Goal: Check status

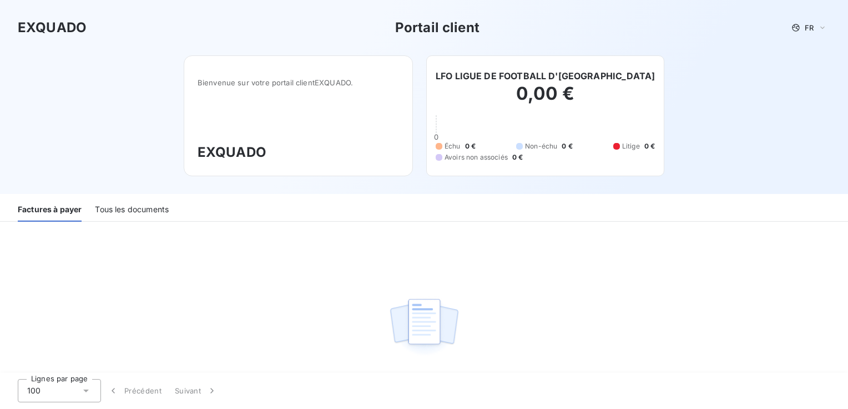
click at [160, 207] on div "Tous les documents" at bounding box center [132, 210] width 74 height 23
click at [45, 209] on div "Factures à payer" at bounding box center [49, 210] width 63 height 23
click at [360, 140] on div "Bienvenue sur votre portail client EXQUADO . EXQUADO" at bounding box center [298, 115] width 229 height 121
click at [313, 152] on h3 "EXQUADO" at bounding box center [297, 153] width 201 height 20
click at [130, 221] on div "Tous les documents" at bounding box center [132, 210] width 74 height 23
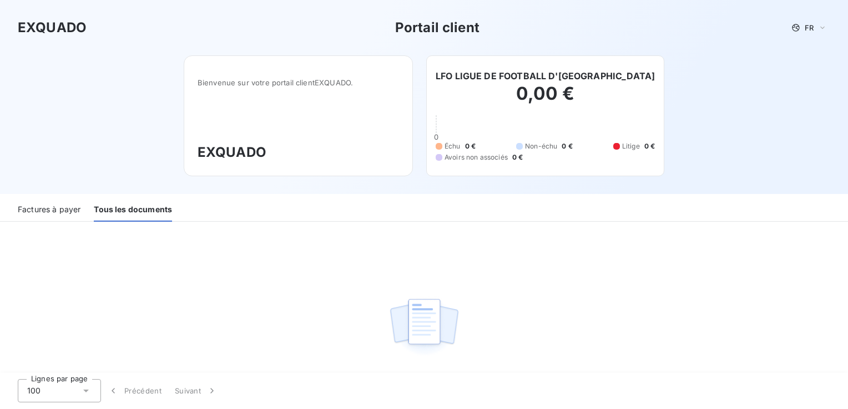
drag, startPoint x: 148, startPoint y: 287, endPoint x: 174, endPoint y: 311, distance: 35.3
click at [149, 287] on div "Vous n’avez aucune facture" at bounding box center [424, 305] width 848 height 166
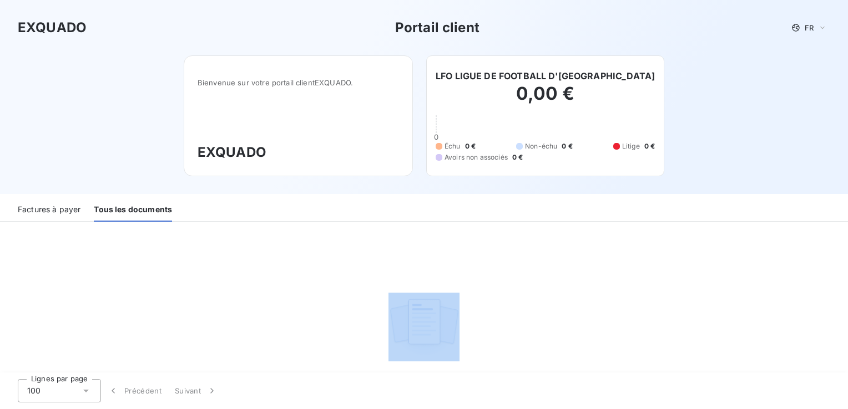
drag, startPoint x: 174, startPoint y: 311, endPoint x: 205, endPoint y: 361, distance: 58.3
click at [205, 361] on div "Vous n’avez aucune facture" at bounding box center [424, 305] width 848 height 166
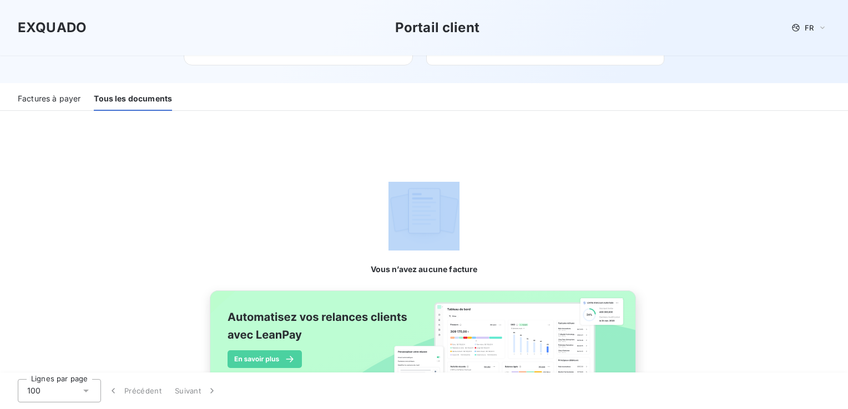
click at [311, 261] on div "Vous n’avez aucune facture" at bounding box center [424, 194] width 848 height 166
